Goal: Information Seeking & Learning: Learn about a topic

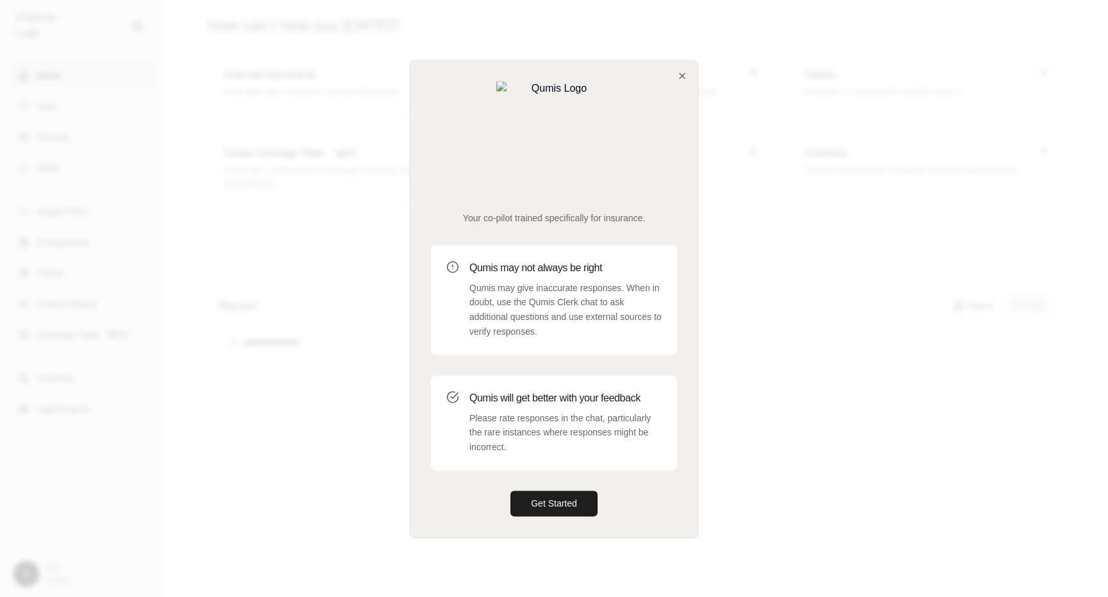
click at [680, 115] on div "Your co-pilot trained specifically for insurance. Qumis may not always be right…" at bounding box center [553, 298] width 287 height 477
click at [685, 81] on icon "button" at bounding box center [682, 76] width 10 height 10
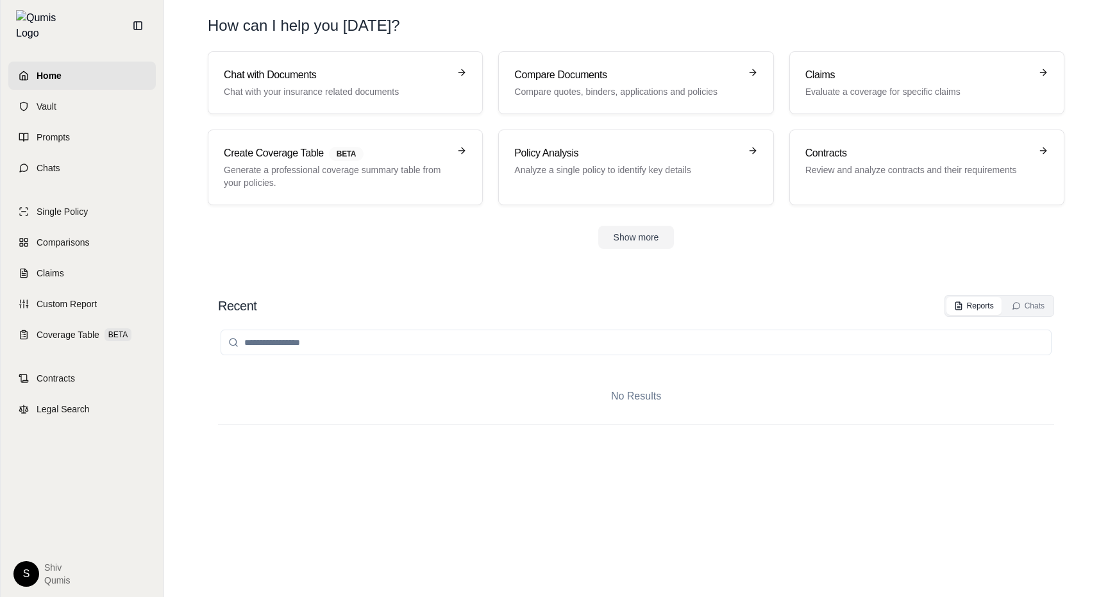
click at [12, 568] on div "S Shiv Qumis" at bounding box center [82, 569] width 148 height 36
click at [24, 571] on html "Home Vault Prompts Chats Single Policy Comparisons Claims Custom Report Coverag…" at bounding box center [554, 298] width 1108 height 597
click at [51, 548] on div "Log Out" at bounding box center [56, 545] width 106 height 21
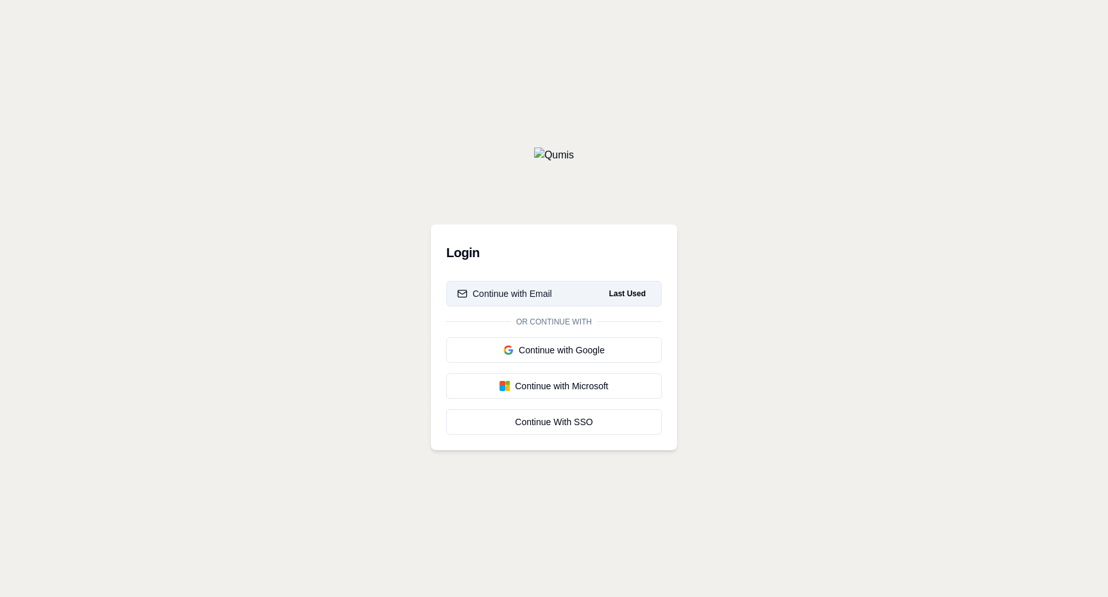
click at [540, 287] on div "Continue with Email" at bounding box center [504, 293] width 95 height 13
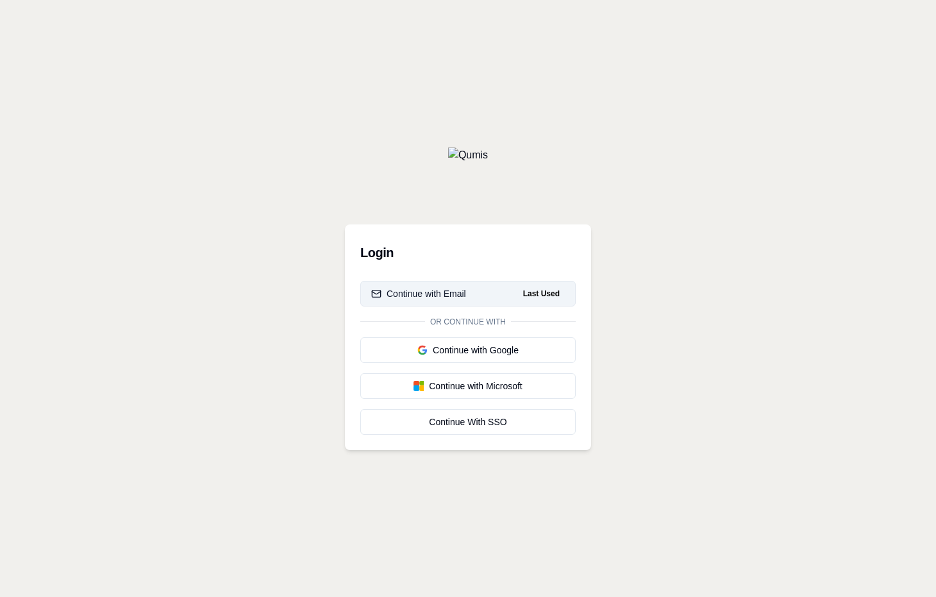
click at [447, 291] on div "Continue with Email" at bounding box center [418, 293] width 95 height 13
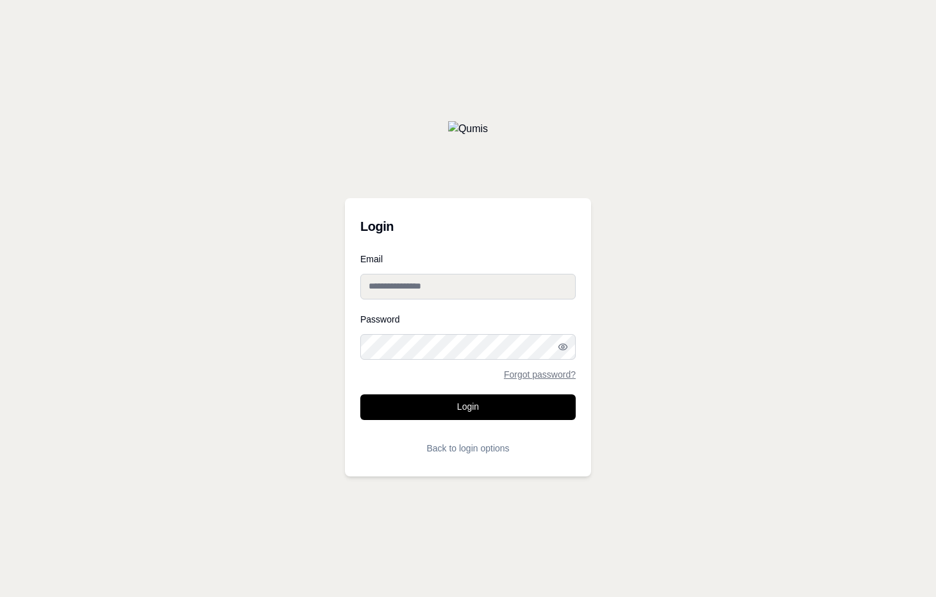
click at [447, 291] on input "Email" at bounding box center [468, 287] width 216 height 26
click at [459, 405] on button "Login" at bounding box center [468, 407] width 216 height 26
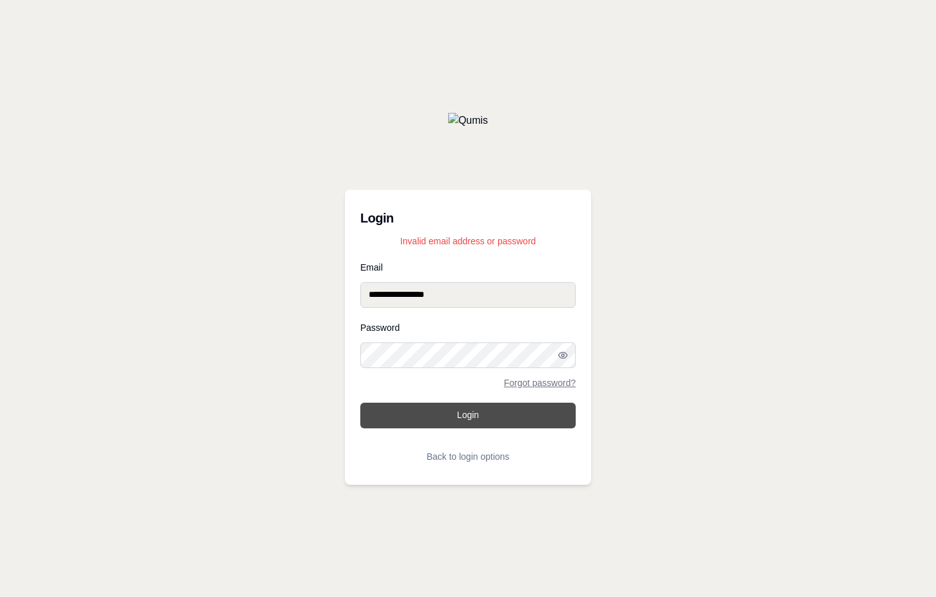
click at [457, 414] on button "Login" at bounding box center [468, 416] width 216 height 26
click at [385, 297] on input "**********" at bounding box center [468, 295] width 216 height 26
type input "**********"
click at [466, 425] on button "Login" at bounding box center [468, 416] width 216 height 26
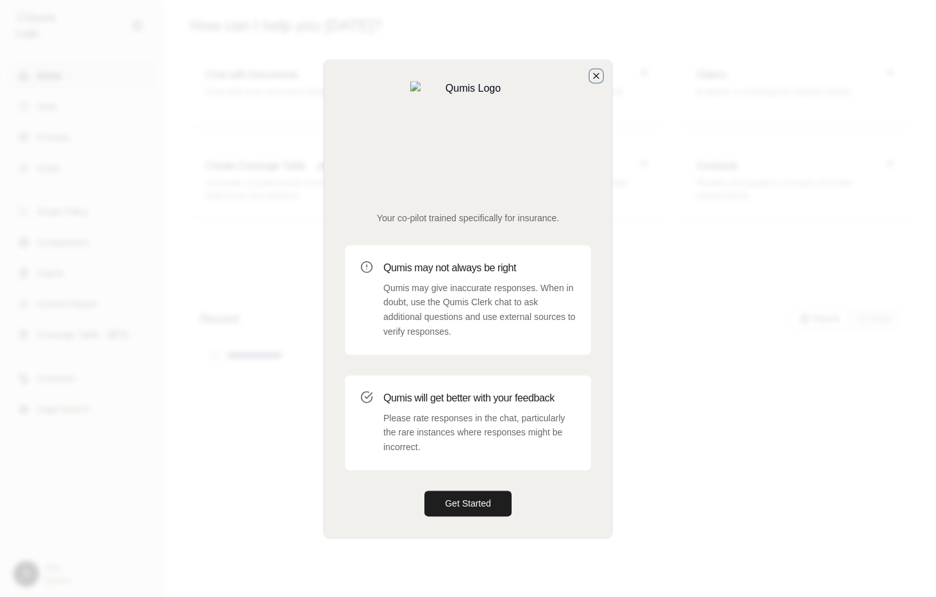
click at [595, 81] on icon "button" at bounding box center [596, 76] width 10 height 10
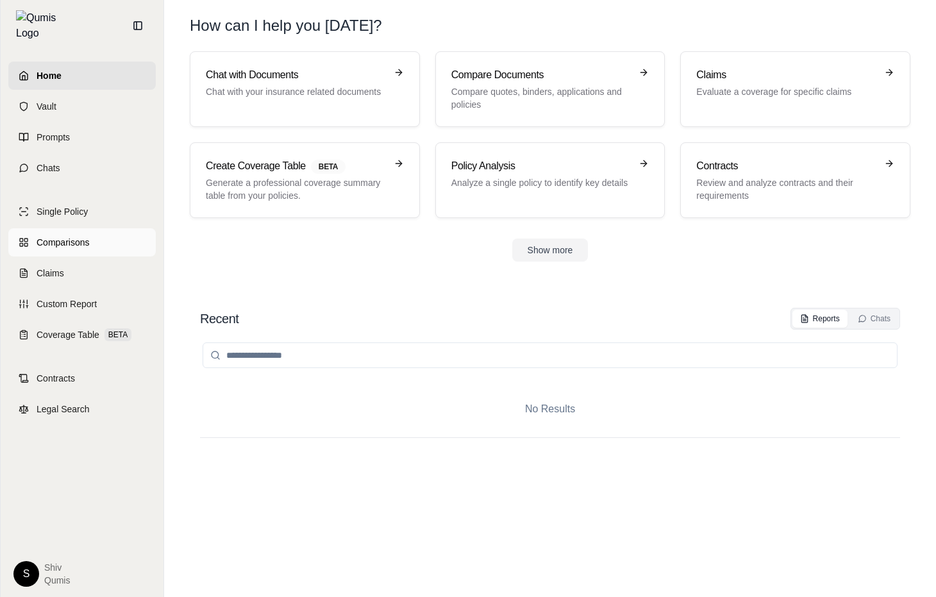
click at [71, 236] on span "Comparisons" at bounding box center [63, 242] width 53 height 13
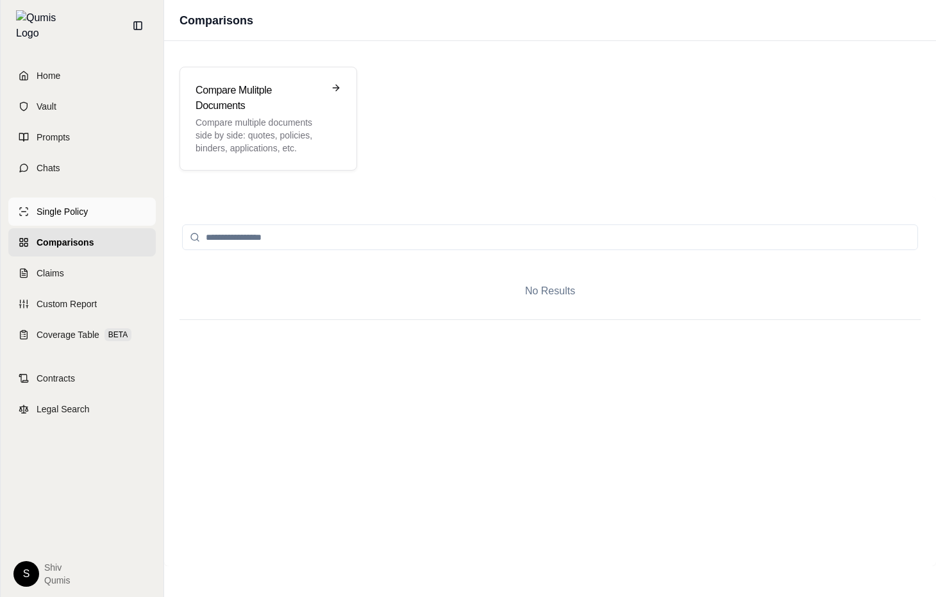
click at [74, 205] on span "Single Policy" at bounding box center [62, 211] width 51 height 13
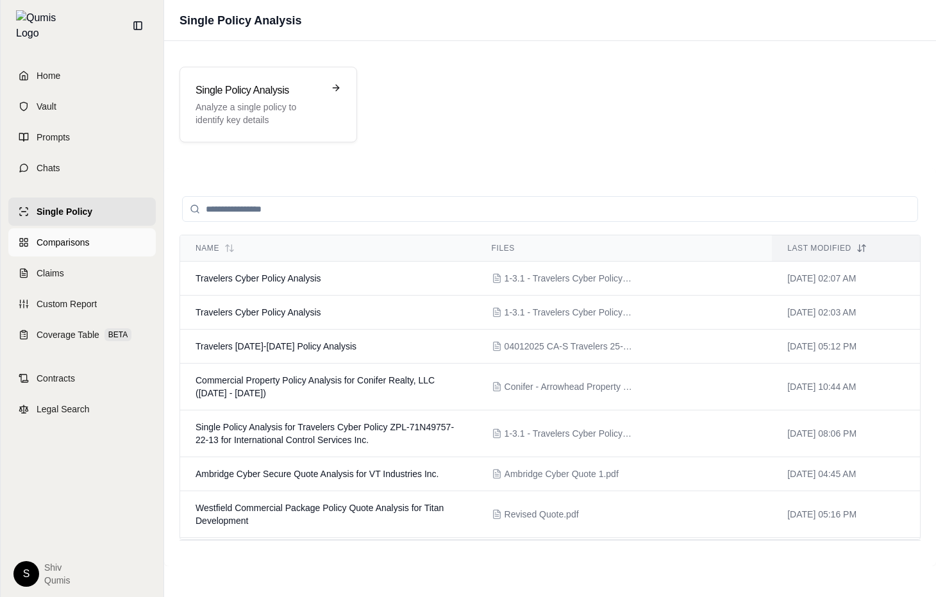
click at [65, 239] on span "Comparisons" at bounding box center [63, 242] width 53 height 13
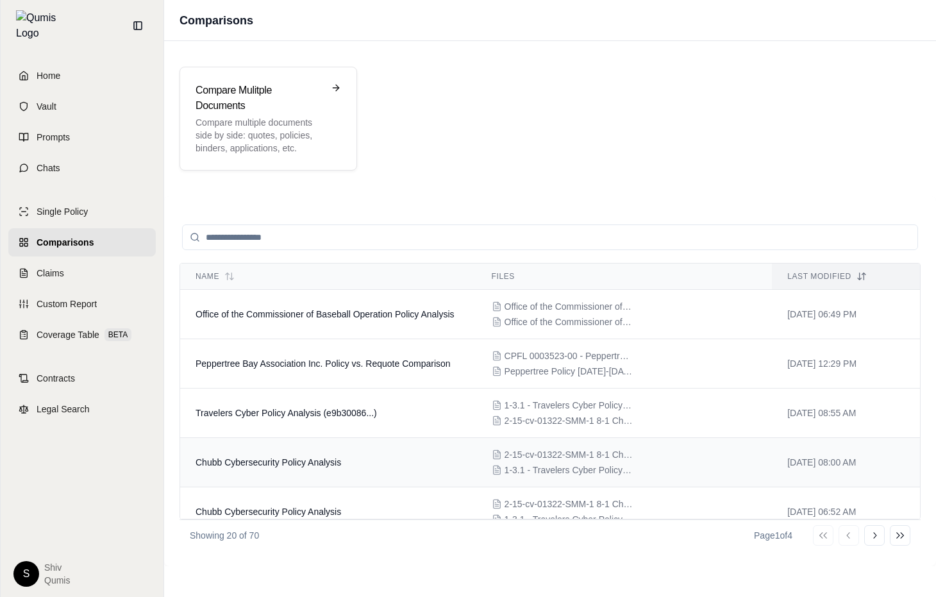
scroll to position [286, 0]
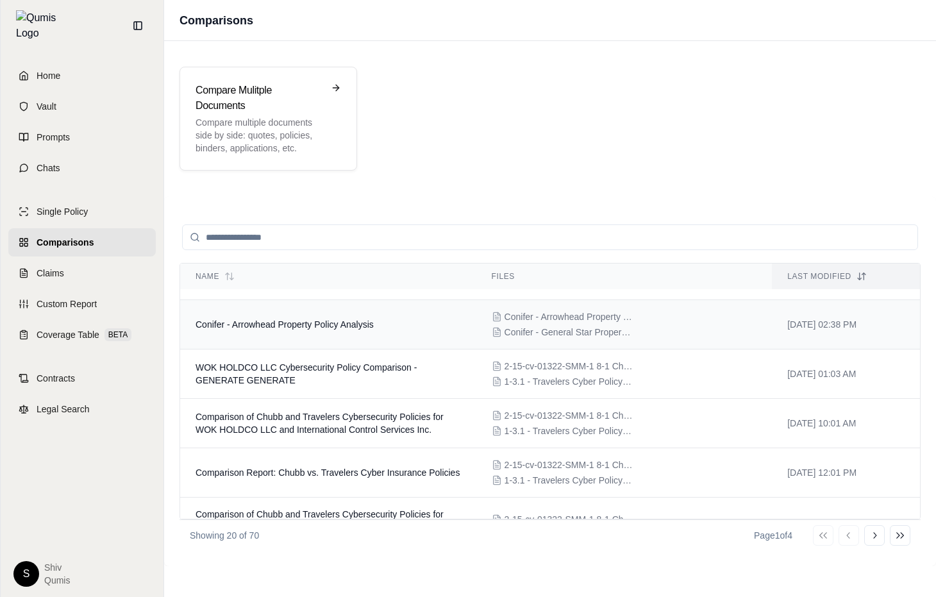
click at [342, 329] on span "Conifer - Arrowhead Property Policy Analysis" at bounding box center [285, 324] width 178 height 10
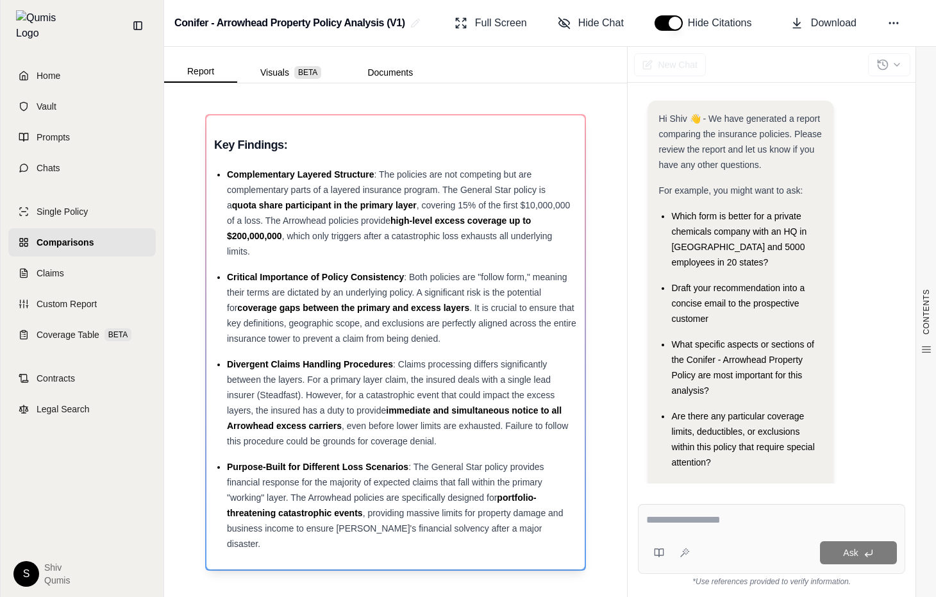
scroll to position [12, 0]
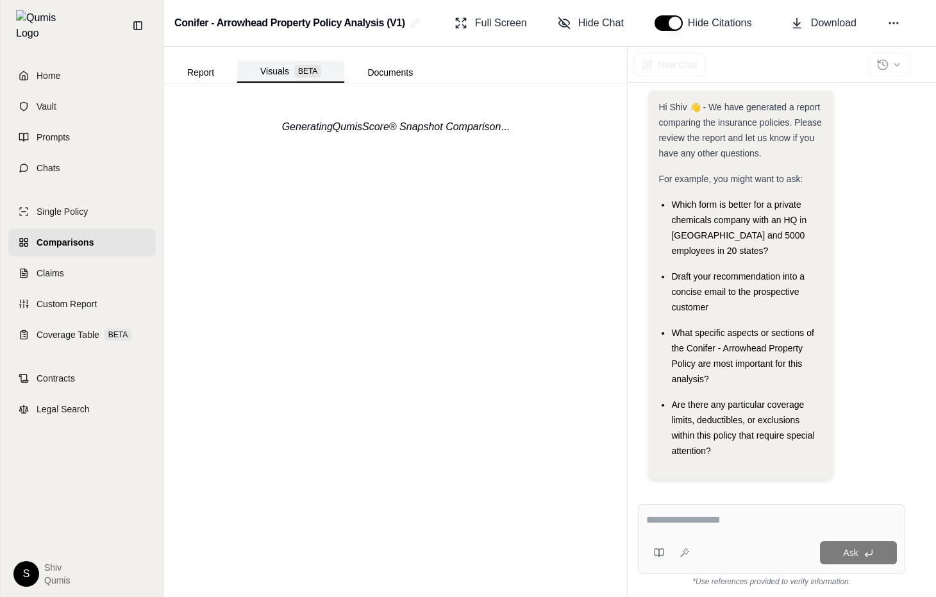
click at [275, 69] on button "Visuals BETA" at bounding box center [290, 72] width 107 height 22
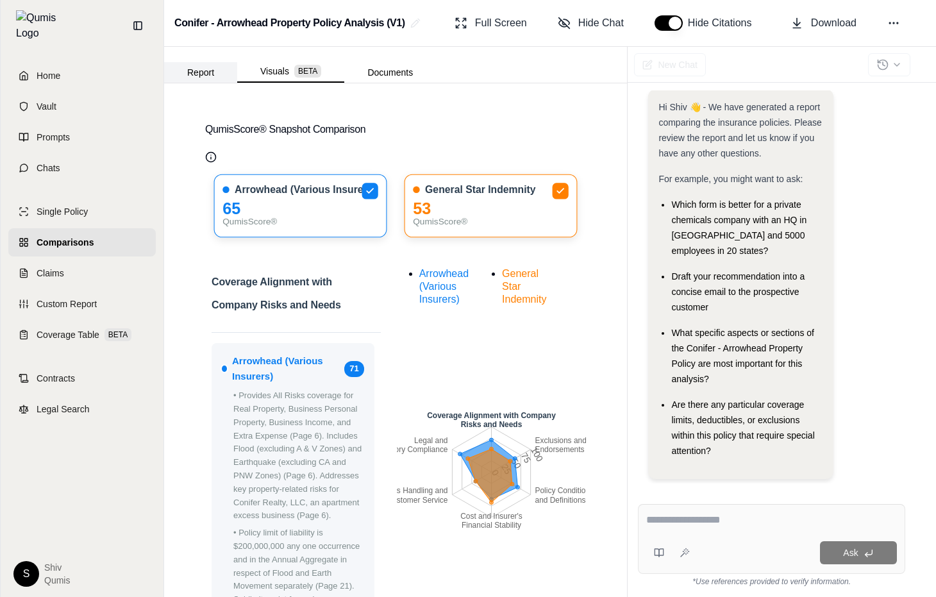
click at [212, 76] on button "Report" at bounding box center [200, 72] width 73 height 21
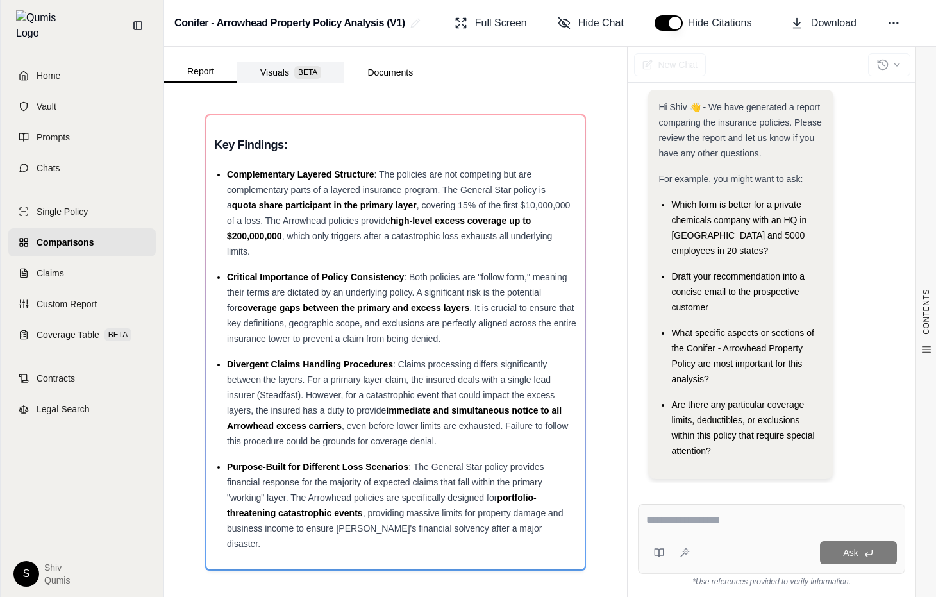
click at [267, 74] on button "Visuals BETA" at bounding box center [290, 72] width 107 height 21
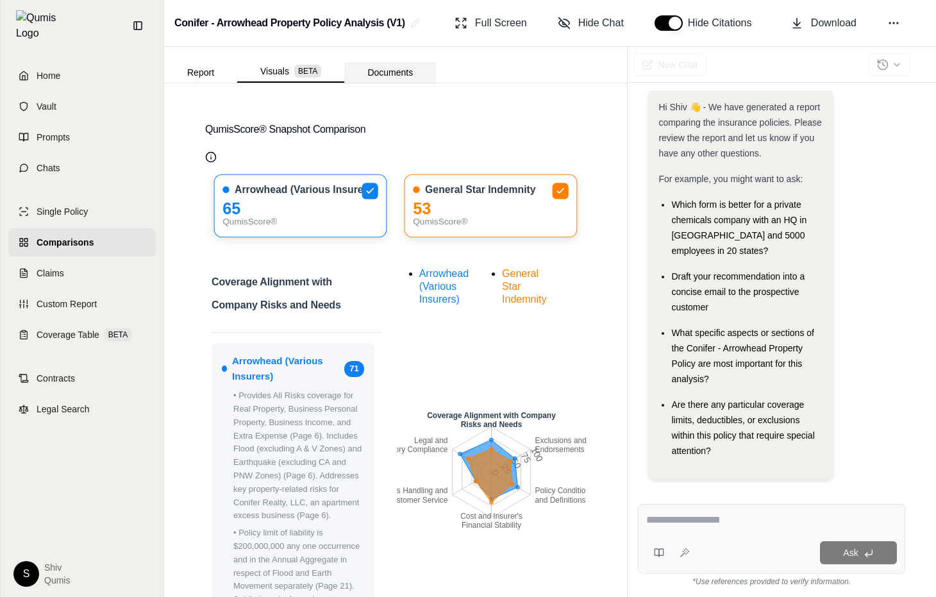
click at [403, 75] on button "Documents" at bounding box center [390, 72] width 92 height 21
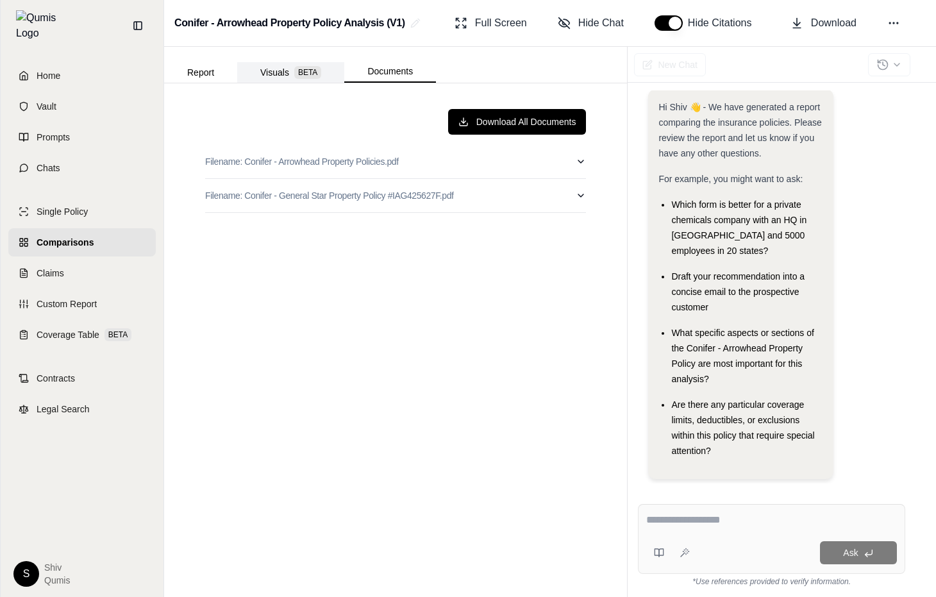
click at [270, 77] on button "Visuals BETA" at bounding box center [290, 72] width 107 height 21
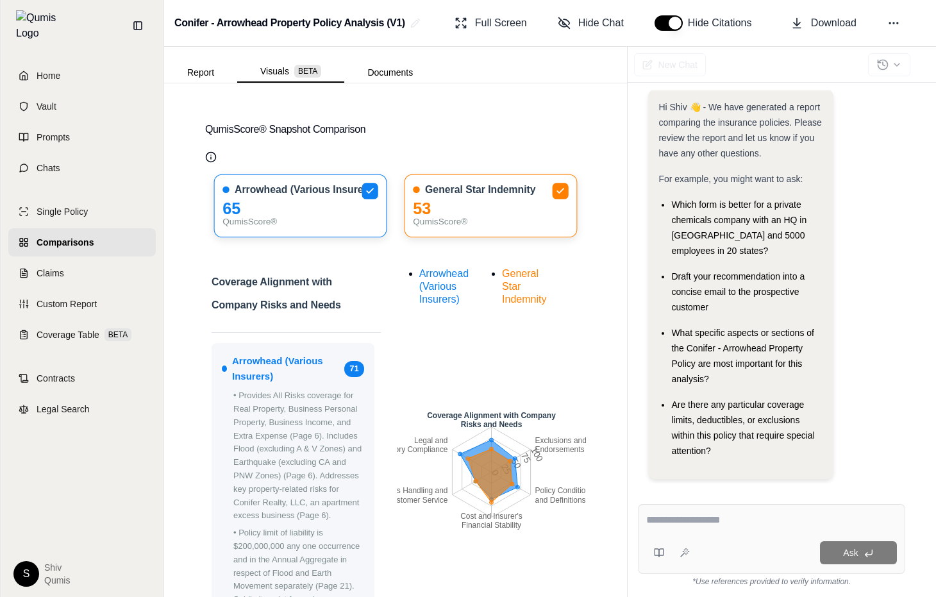
click at [211, 74] on button "Report" at bounding box center [200, 72] width 73 height 21
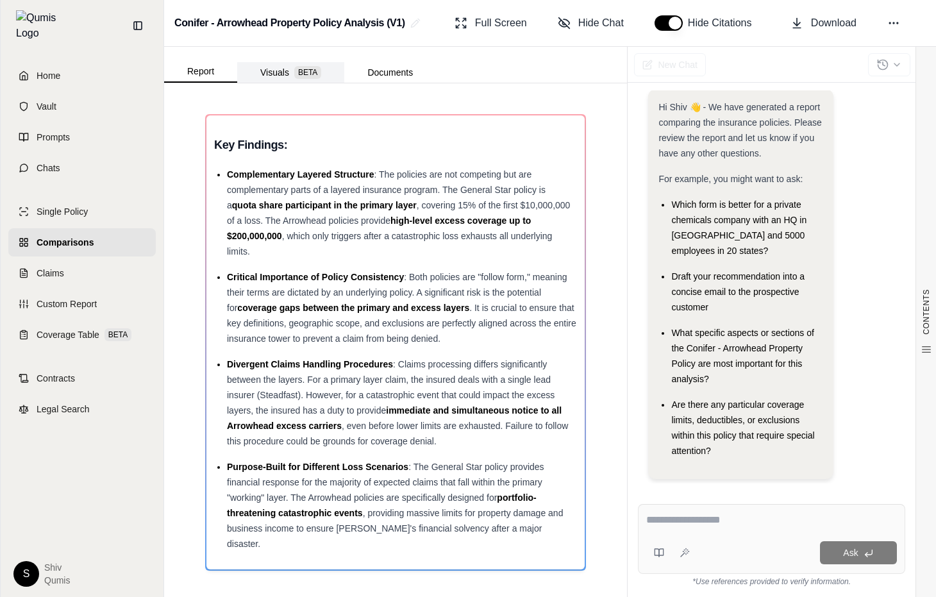
click at [290, 67] on button "Visuals BETA" at bounding box center [290, 72] width 107 height 21
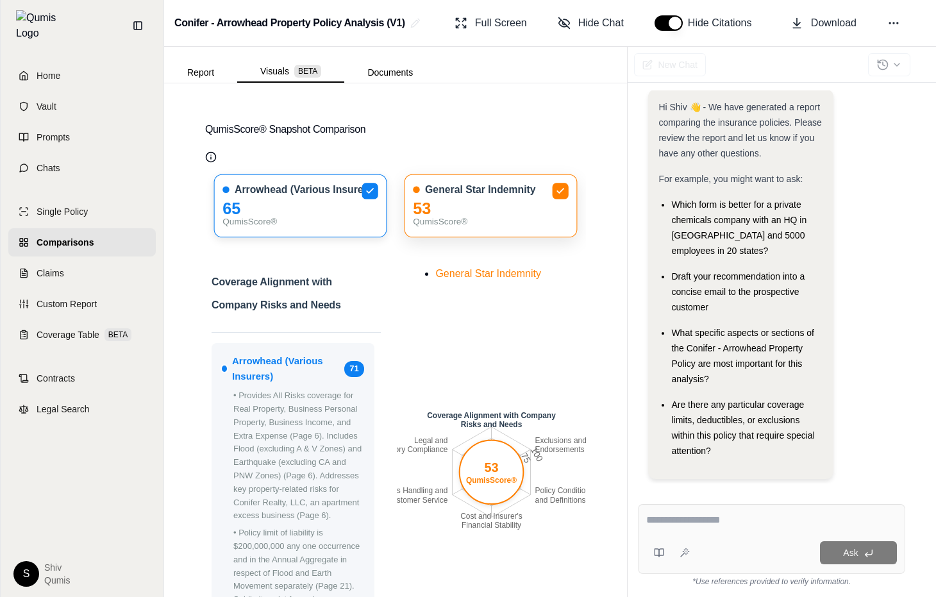
scroll to position [6, 0]
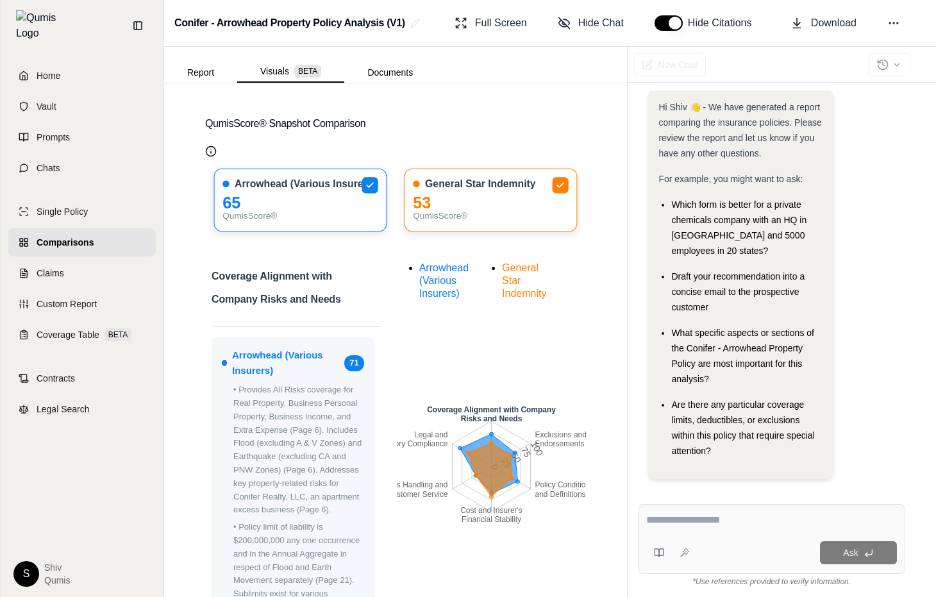
click at [206, 153] on icon "Qumis Score Info" at bounding box center [211, 152] width 12 height 12
click at [210, 149] on icon "Qumis Score Info" at bounding box center [211, 152] width 12 height 12
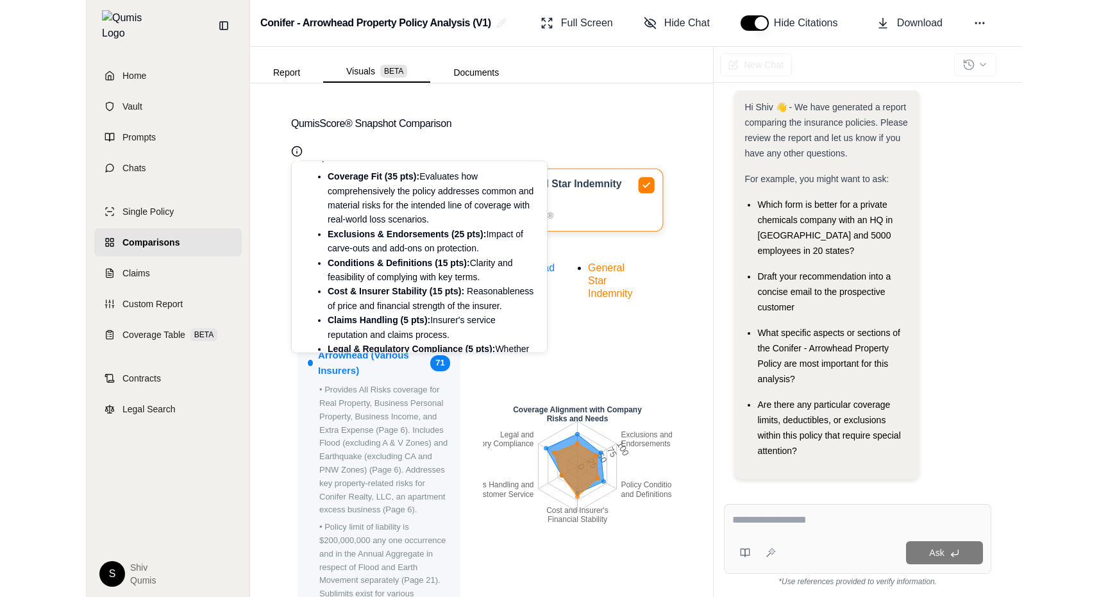
scroll to position [473, 0]
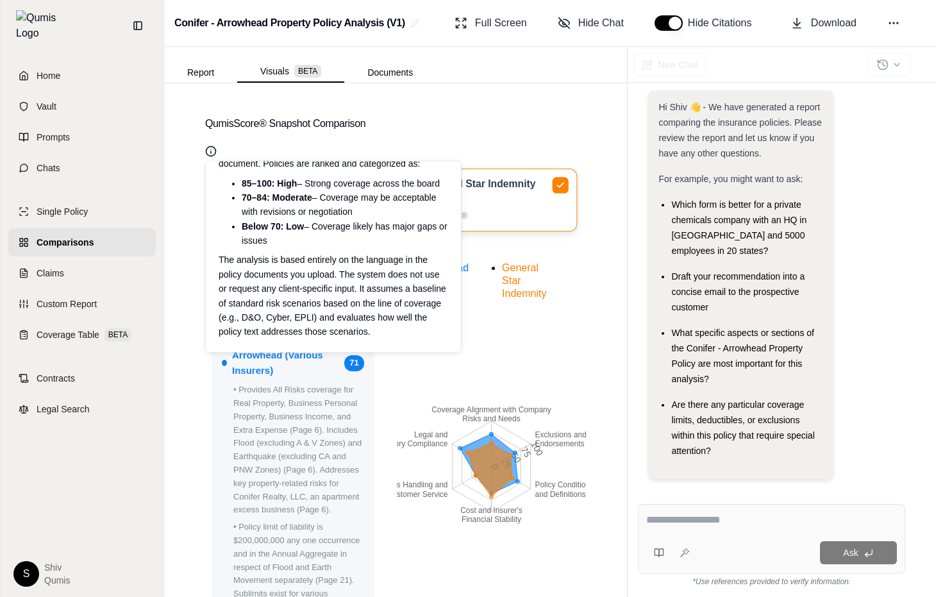
click at [570, 393] on icon "Coverage Alignment with Company Risks and Needs Exclusions and Endorsements Pol…" at bounding box center [492, 466] width 190 height 417
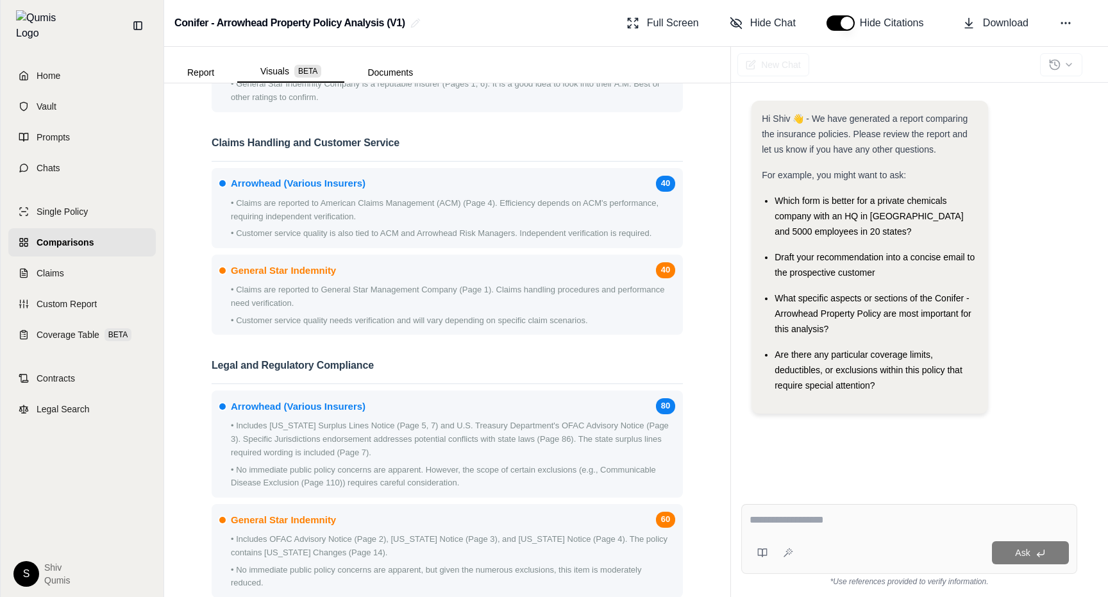
scroll to position [2281, 0]
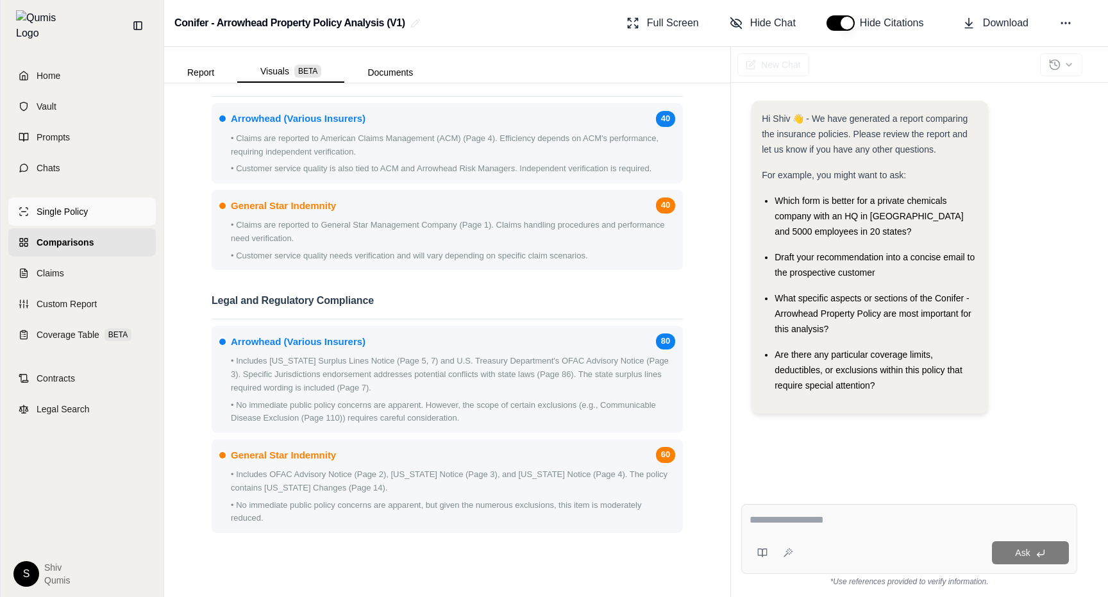
click at [61, 208] on span "Single Policy" at bounding box center [62, 211] width 51 height 13
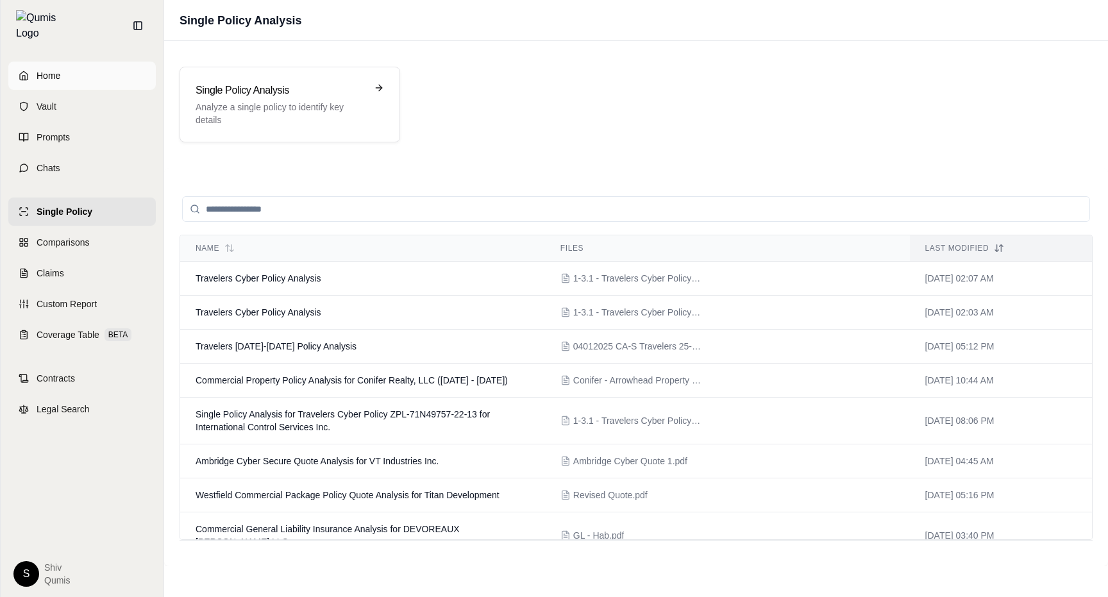
click at [51, 77] on link "Home" at bounding box center [82, 76] width 148 height 28
